Goal: Navigation & Orientation: Understand site structure

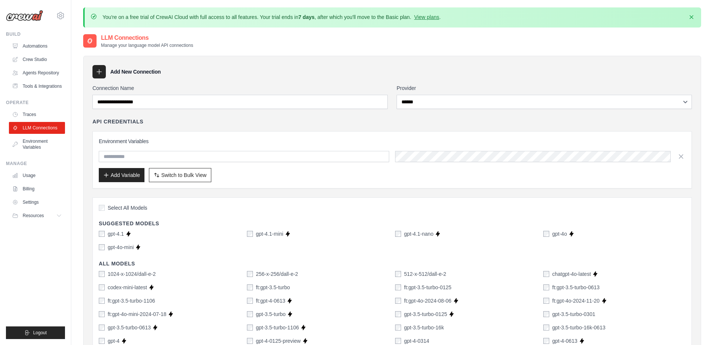
select select "******"
click at [31, 44] on link "Automations" at bounding box center [38, 46] width 56 height 12
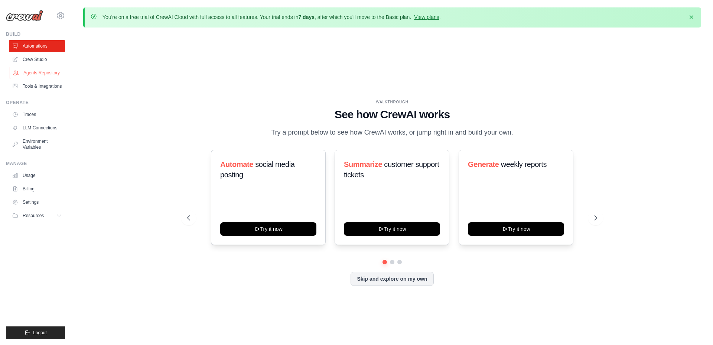
click at [38, 72] on link "Agents Repository" at bounding box center [38, 73] width 56 height 12
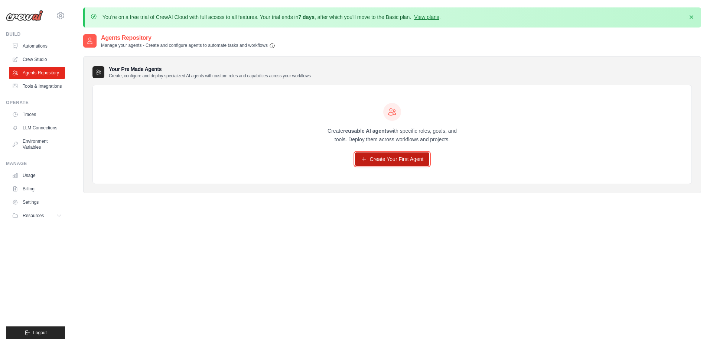
click at [382, 158] on link "Create Your First Agent" at bounding box center [392, 158] width 75 height 13
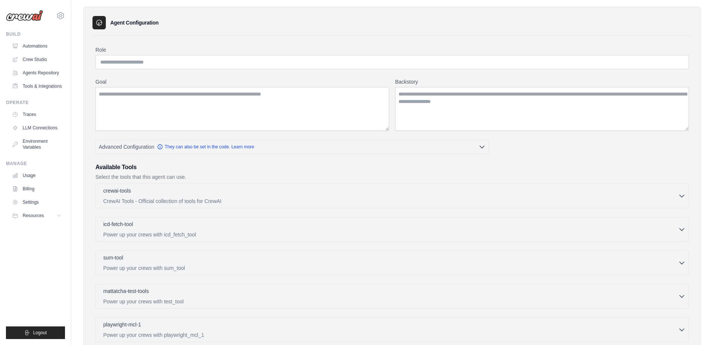
scroll to position [59, 0]
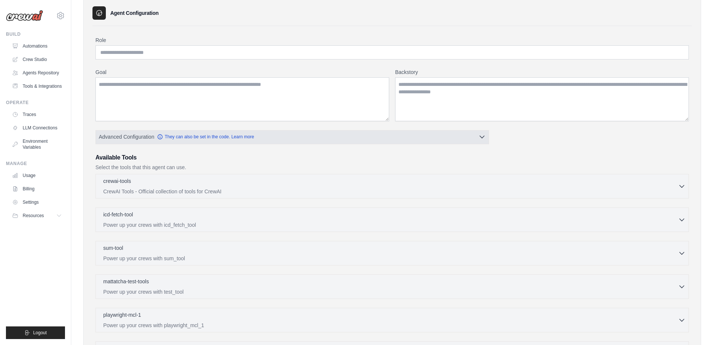
click at [294, 138] on button "Advanced Configuration They can also be set in the code. Learn more" at bounding box center [292, 136] width 393 height 13
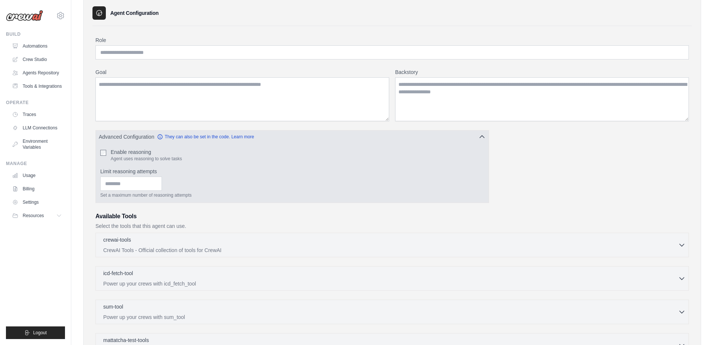
click at [294, 138] on button "Advanced Configuration They can also be set in the code. Learn more" at bounding box center [292, 136] width 393 height 13
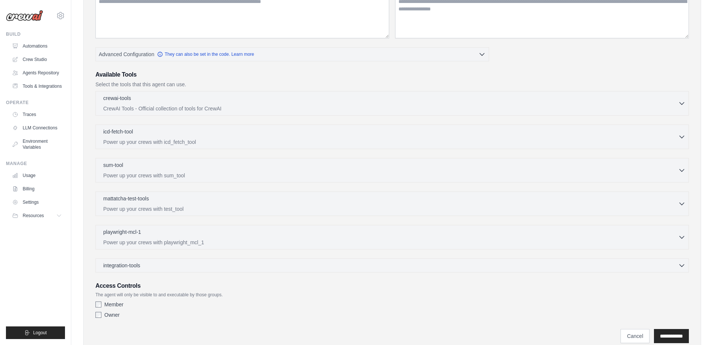
scroll to position [169, 0]
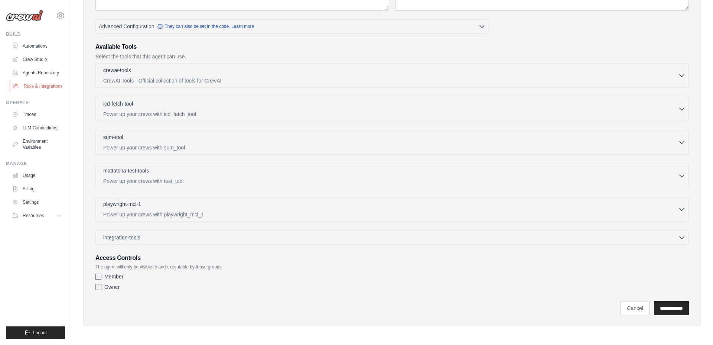
click at [42, 88] on link "Tools & Integrations" at bounding box center [38, 86] width 56 height 12
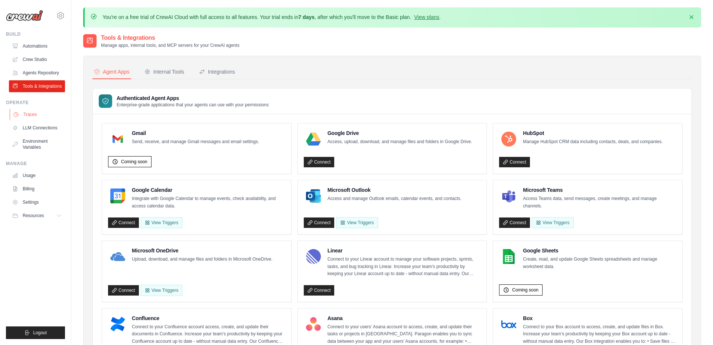
click at [39, 114] on link "Traces" at bounding box center [38, 114] width 56 height 12
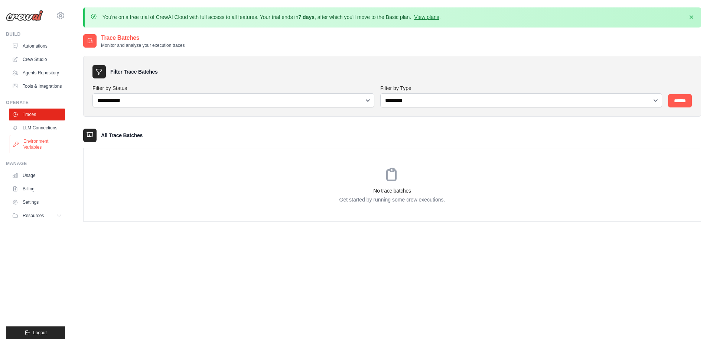
click at [35, 142] on link "Environment Variables" at bounding box center [38, 144] width 56 height 18
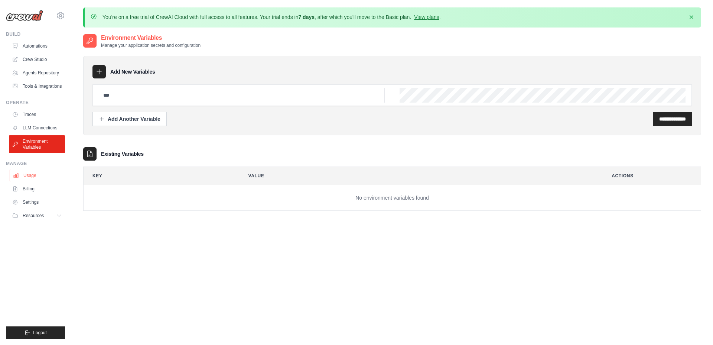
click at [43, 181] on link "Usage" at bounding box center [38, 175] width 56 height 12
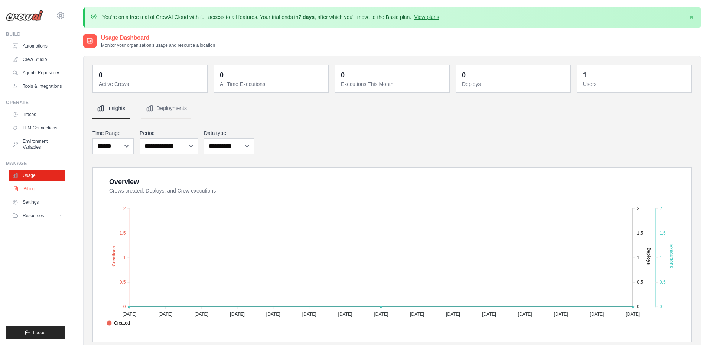
click at [27, 190] on link "Billing" at bounding box center [38, 189] width 56 height 12
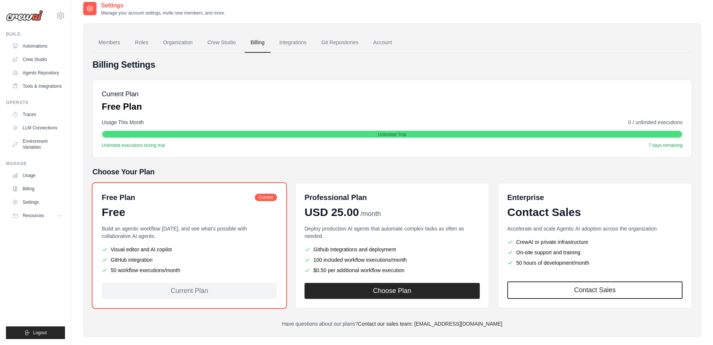
scroll to position [33, 0]
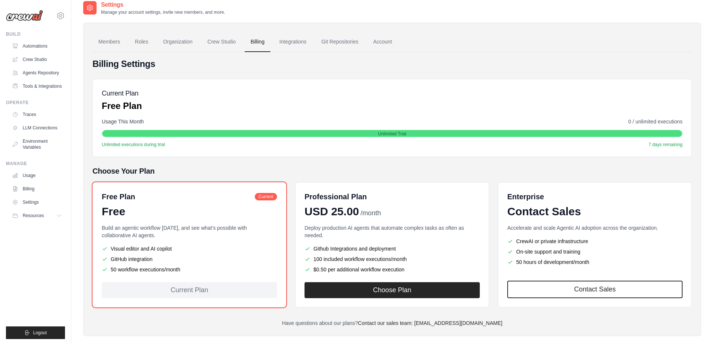
drag, startPoint x: 111, startPoint y: 249, endPoint x: 176, endPoint y: 247, distance: 65.0
click at [176, 247] on li "Visual editor and AI copilot" at bounding box center [189, 248] width 175 height 7
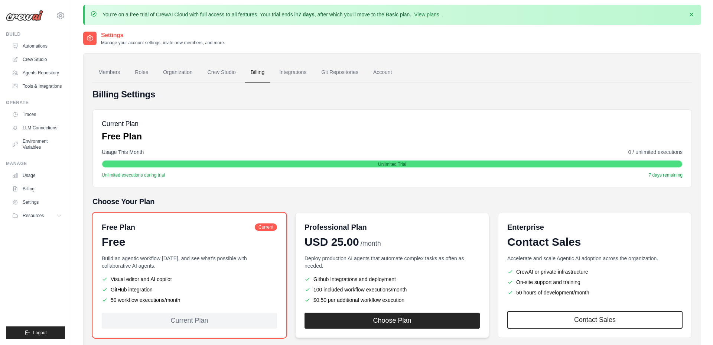
scroll to position [0, 0]
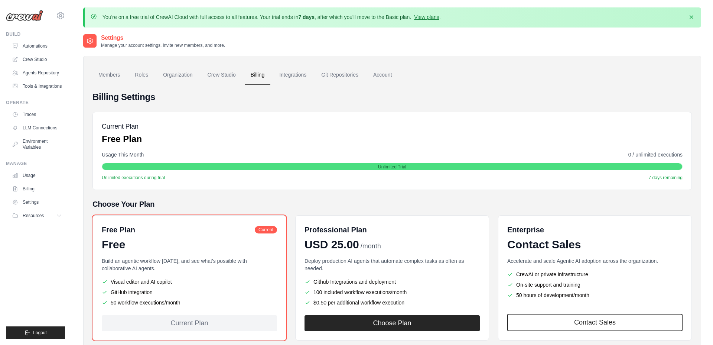
click at [445, 91] on h4 "Billing Settings" at bounding box center [393, 97] width 600 height 12
click at [390, 78] on link "Account" at bounding box center [382, 75] width 31 height 20
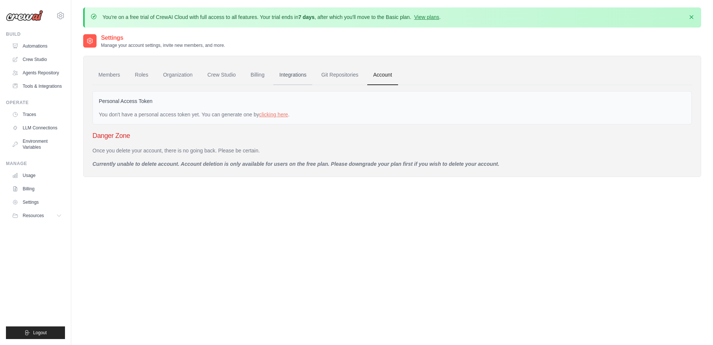
click at [298, 78] on link "Integrations" at bounding box center [292, 75] width 39 height 20
